Goal: Task Accomplishment & Management: Manage account settings

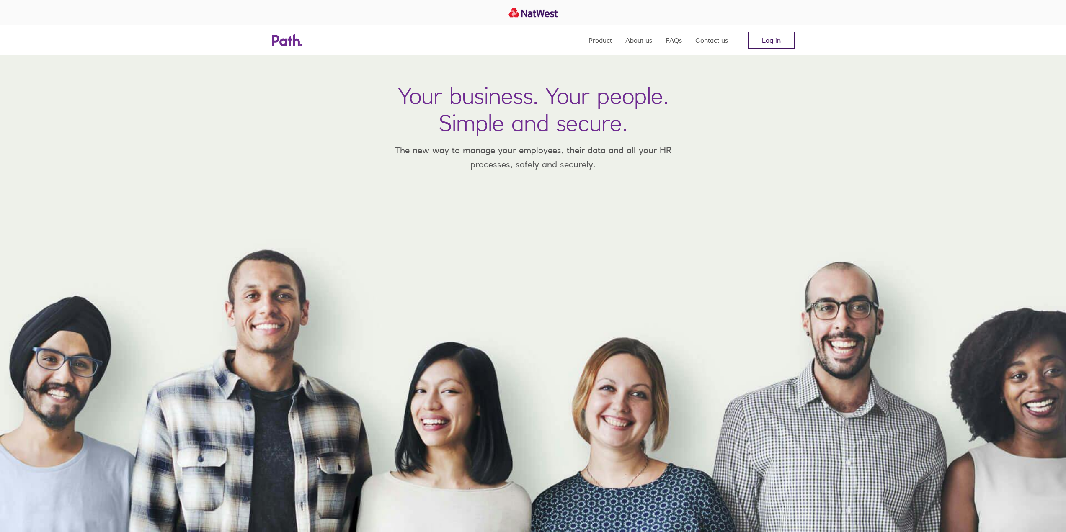
click at [790, 41] on link "Log in" at bounding box center [771, 40] width 46 height 17
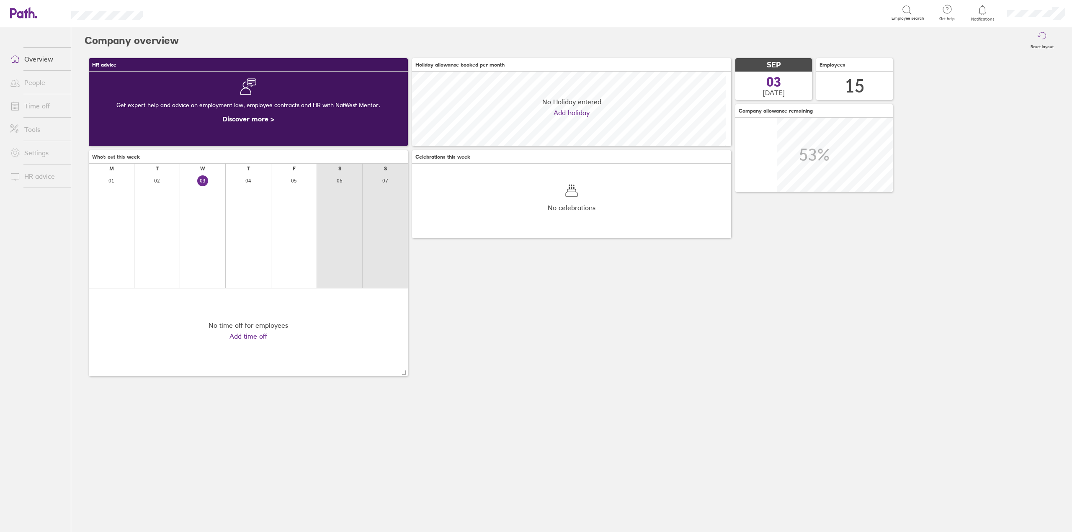
scroll to position [75, 319]
click at [35, 108] on link "Time off" at bounding box center [36, 106] width 67 height 17
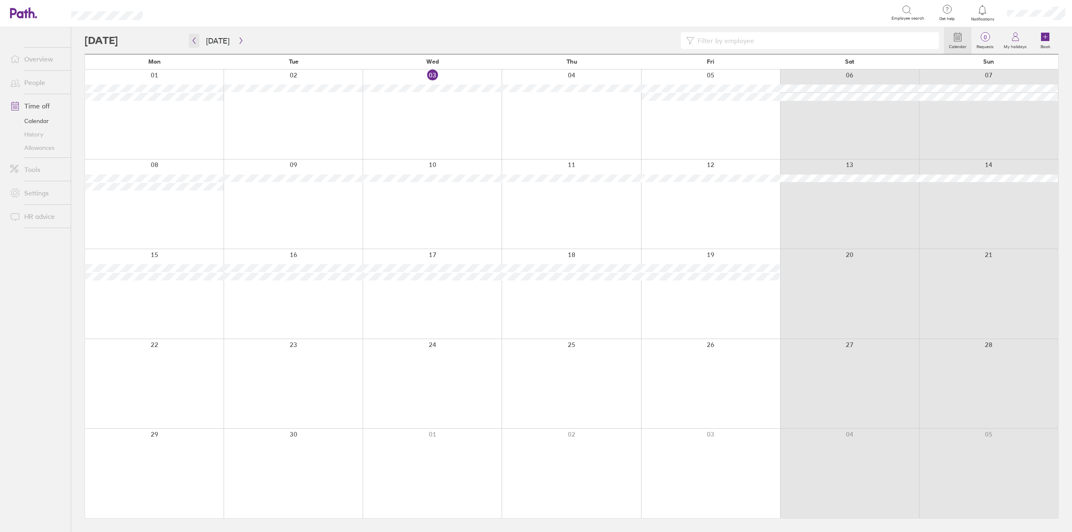
click at [191, 42] on button "button" at bounding box center [194, 41] width 10 height 14
